Goal: Task Accomplishment & Management: Manage account settings

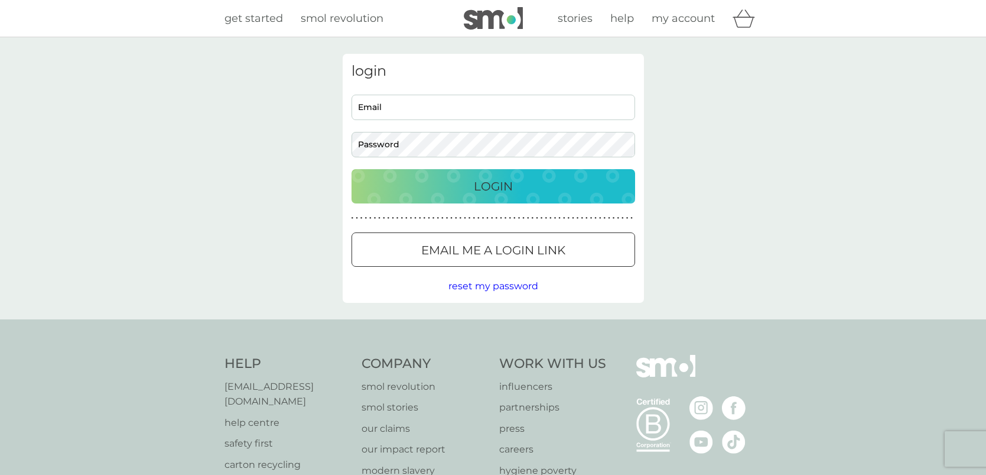
type input "[EMAIL_ADDRESS][DOMAIN_NAME]"
click at [508, 189] on p "Login" at bounding box center [493, 186] width 39 height 19
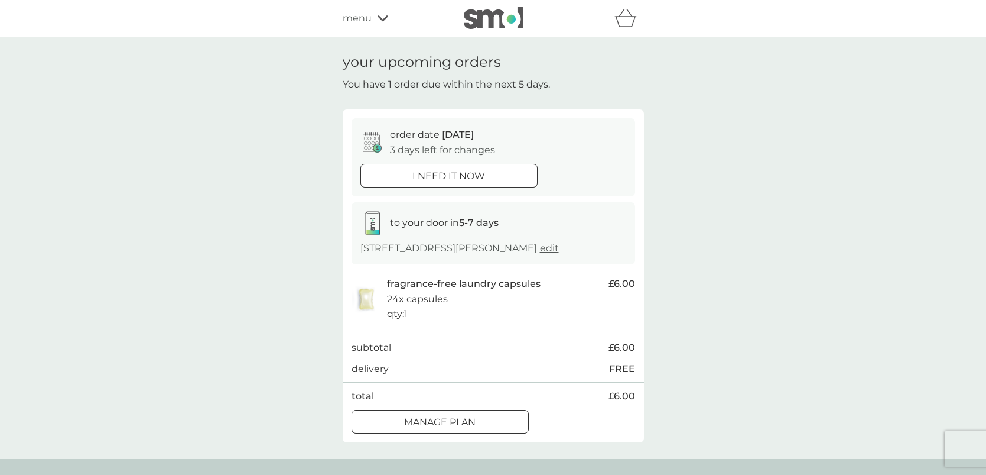
click at [508, 189] on div "order date [DATE] 3 days left for changes i need it now" at bounding box center [494, 156] width 284 height 77
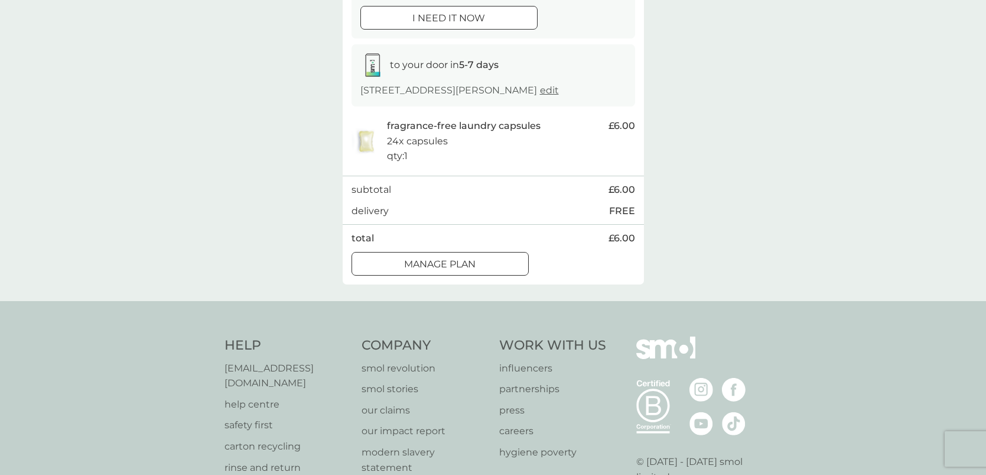
scroll to position [129, 0]
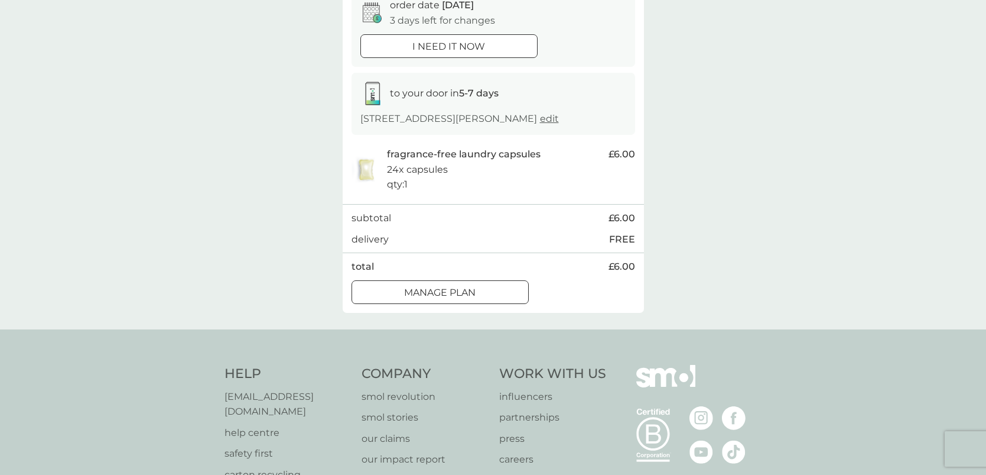
click at [502, 300] on div "Manage plan" at bounding box center [440, 292] width 176 height 15
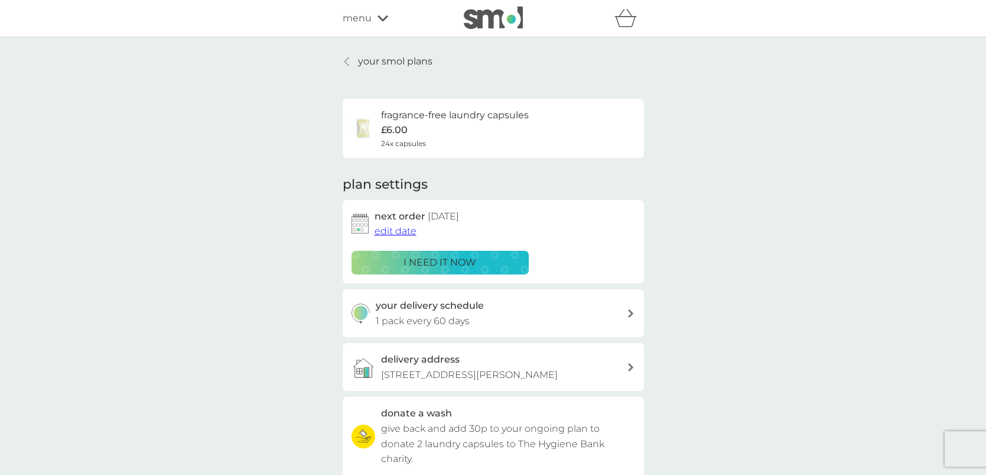
click at [410, 233] on span "edit date" at bounding box center [396, 230] width 42 height 11
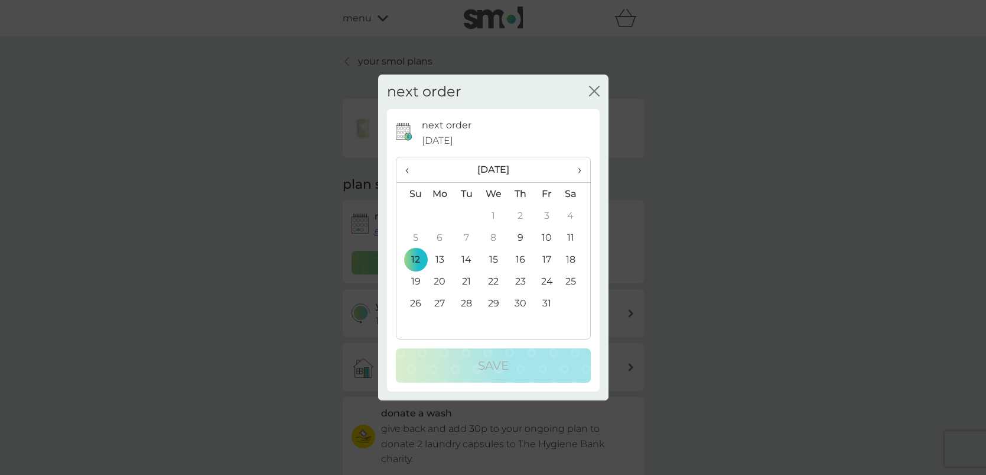
click at [576, 166] on span "›" at bounding box center [575, 169] width 12 height 25
click at [415, 320] on td "30" at bounding box center [412, 325] width 30 height 22
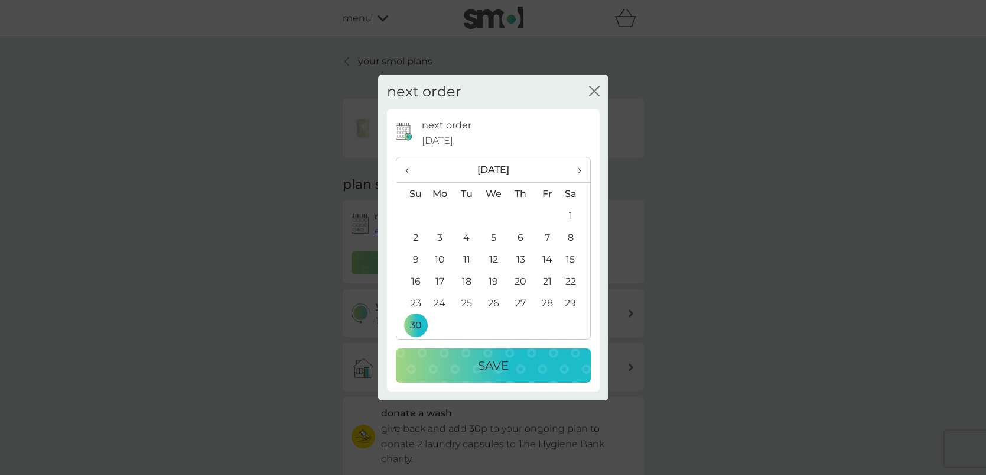
click at [458, 361] on div "Save" at bounding box center [493, 365] width 171 height 19
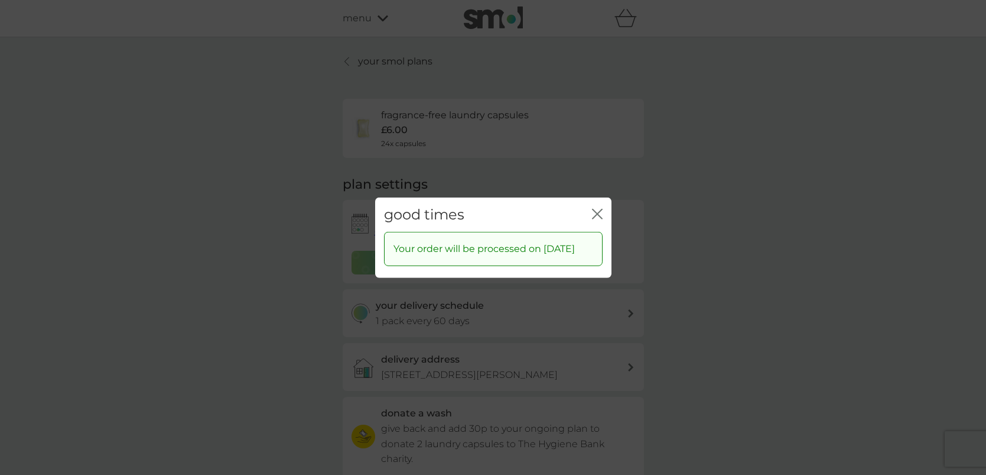
click at [596, 208] on icon "close" at bounding box center [597, 213] width 11 height 11
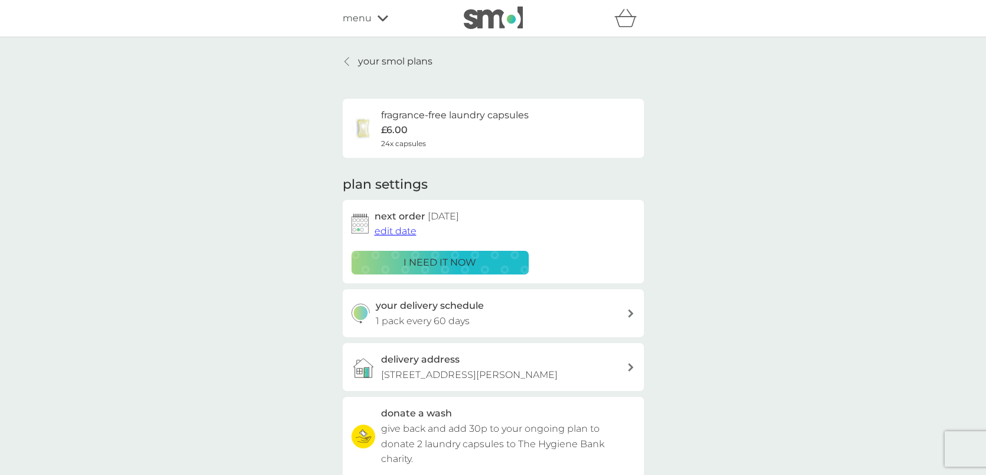
click at [421, 67] on p "your smol plans" at bounding box center [395, 61] width 74 height 15
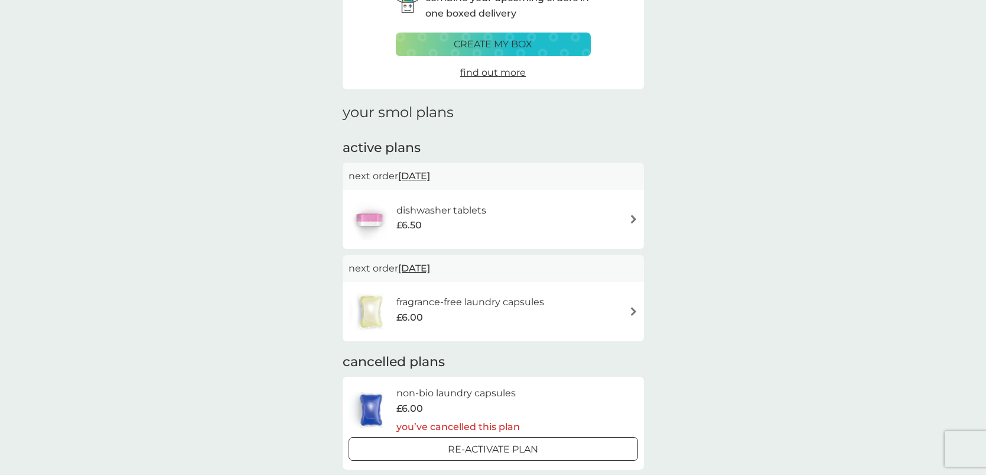
scroll to position [75, 0]
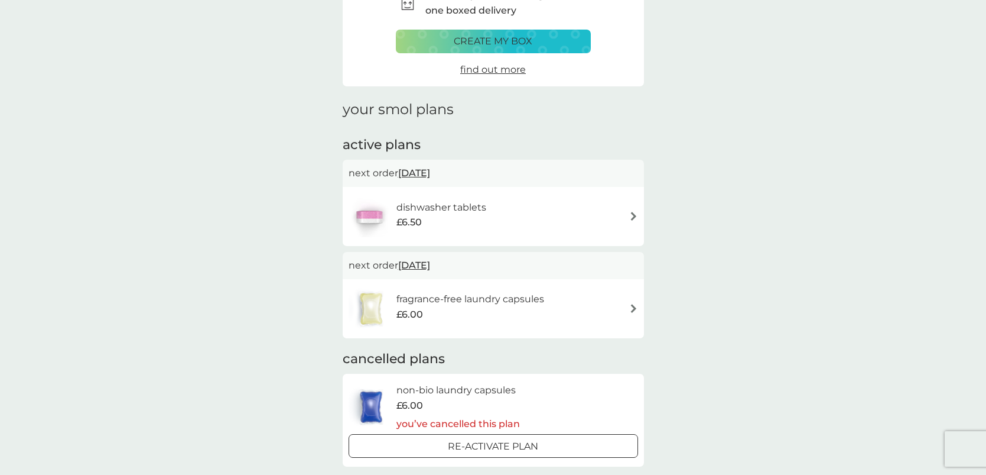
click at [529, 233] on div "dishwasher tablets £6.50" at bounding box center [494, 216] width 290 height 41
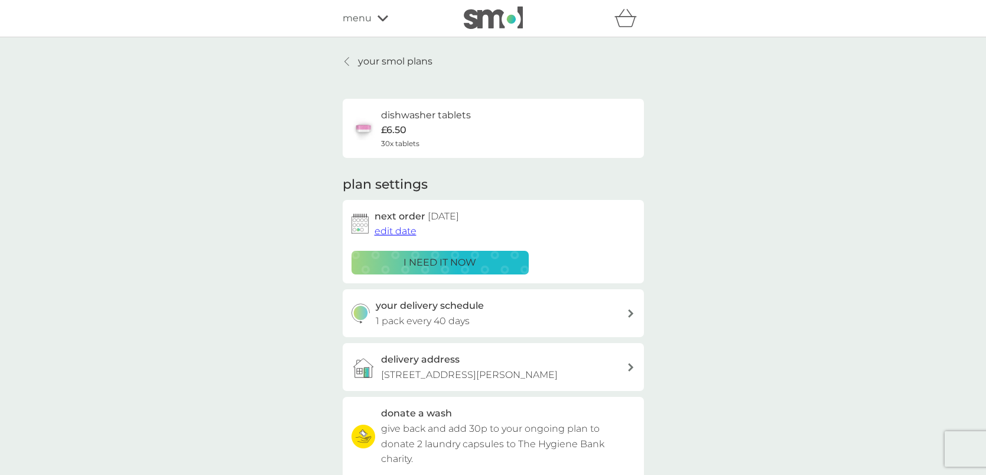
click at [412, 230] on span "edit date" at bounding box center [396, 230] width 42 height 11
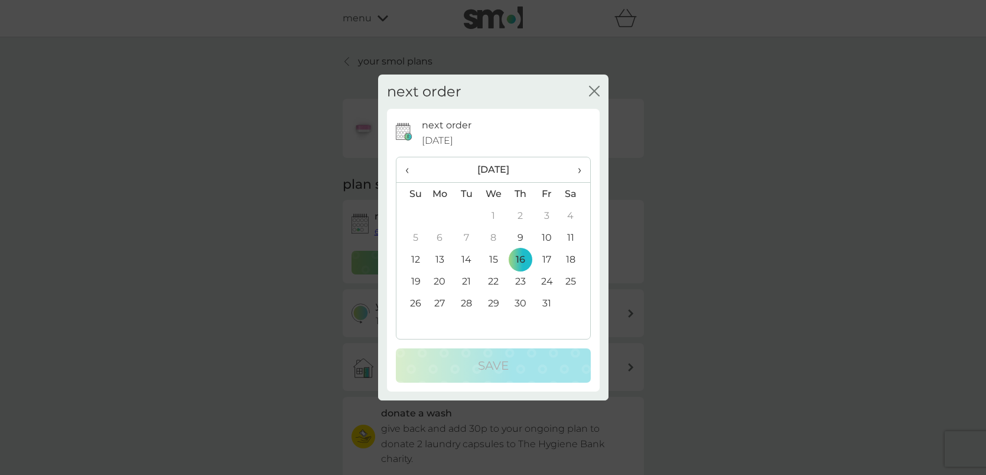
click at [580, 168] on span "›" at bounding box center [575, 169] width 12 height 25
click at [421, 324] on td "30" at bounding box center [412, 325] width 30 height 22
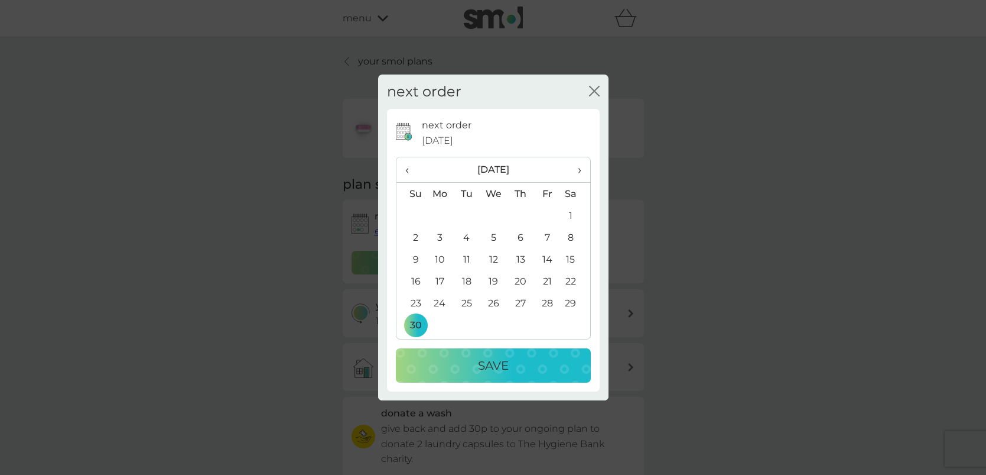
click at [471, 361] on div "Save" at bounding box center [493, 365] width 171 height 19
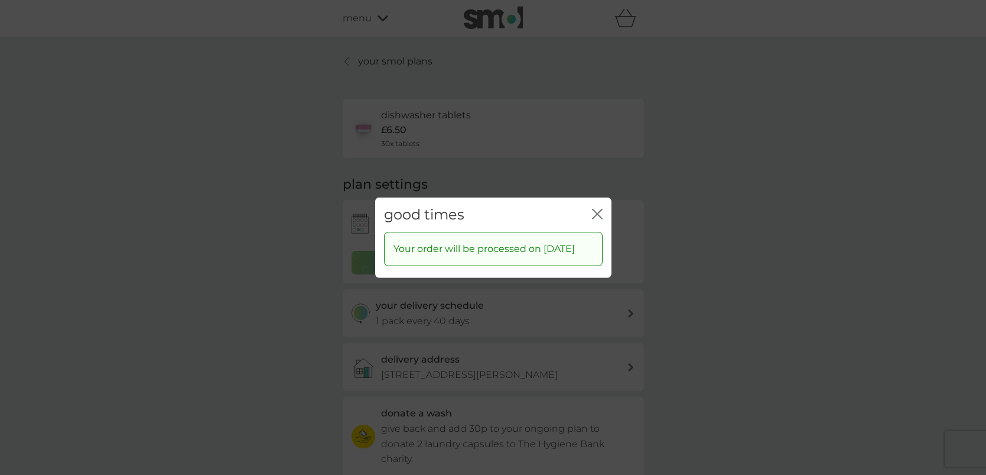
click at [596, 209] on icon "close" at bounding box center [595, 213] width 5 height 9
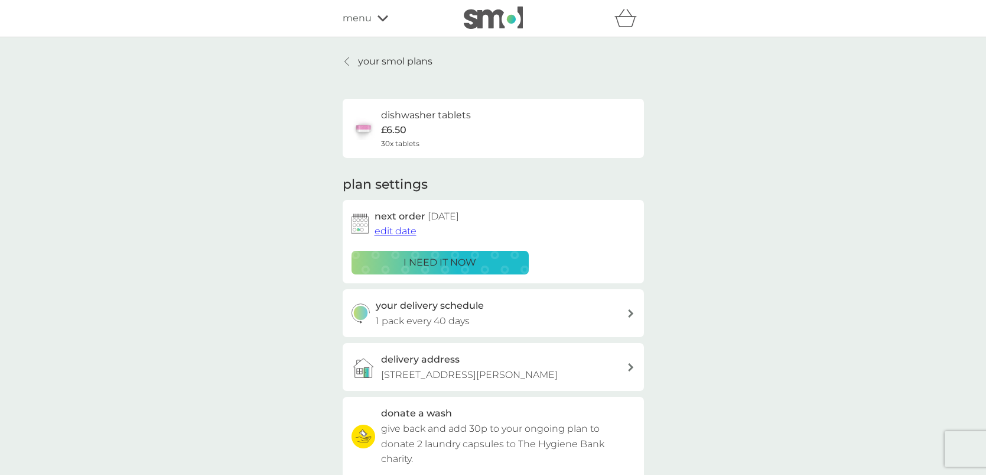
click at [368, 59] on p "your smol plans" at bounding box center [395, 61] width 74 height 15
